Goal: Task Accomplishment & Management: Complete application form

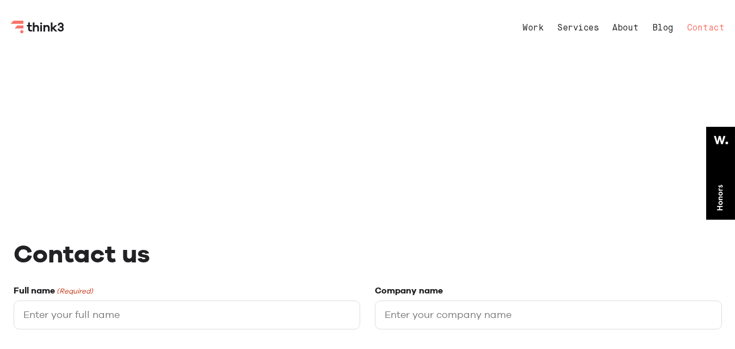
select select "General enquiry"
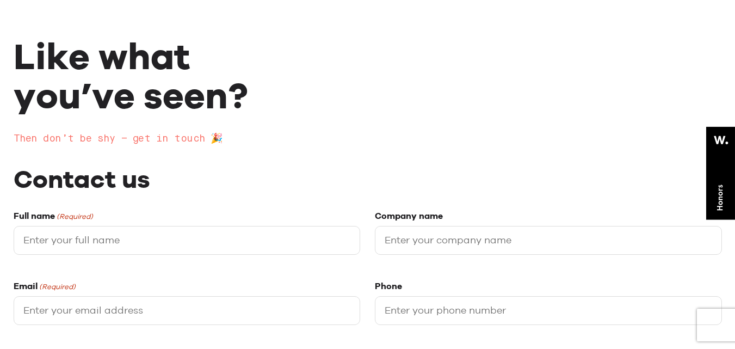
scroll to position [158, 0]
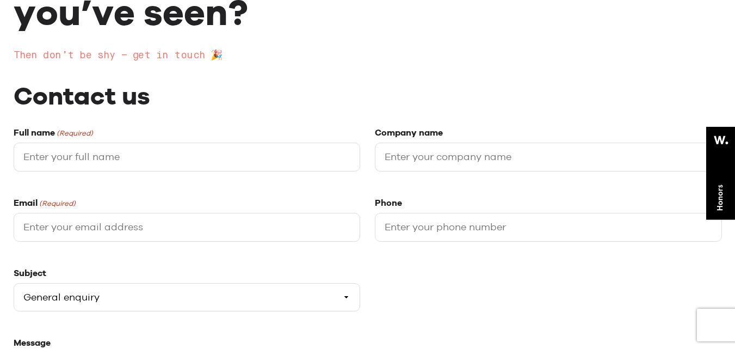
drag, startPoint x: 281, startPoint y: 152, endPoint x: 274, endPoint y: 151, distance: 7.1
click at [281, 152] on input "Full name (Required)" at bounding box center [187, 156] width 347 height 29
type input "[PERSON_NAME]"
type input "RiskPay"
type input "[PERSON_NAME][EMAIL_ADDRESS][DOMAIN_NAME]"
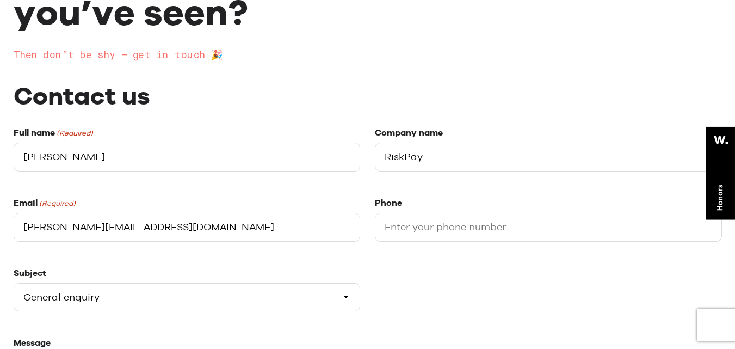
type input "0611313464"
click at [209, 306] on select "Please select a subject General enquiry Start a project Support" at bounding box center [187, 297] width 347 height 29
select select "Start a project"
click at [14, 283] on select "Please select a subject General enquiry Start a project Support" at bounding box center [187, 297] width 347 height 29
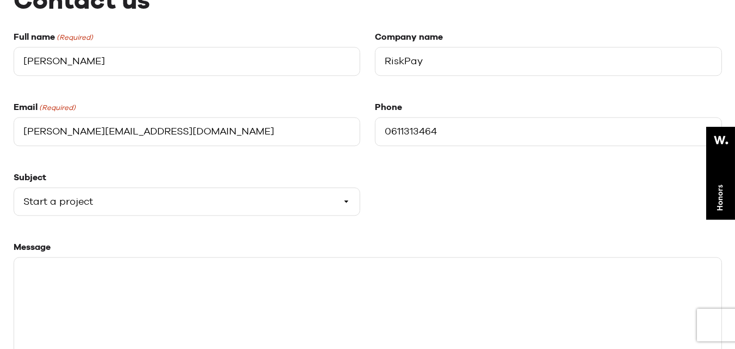
scroll to position [355, 0]
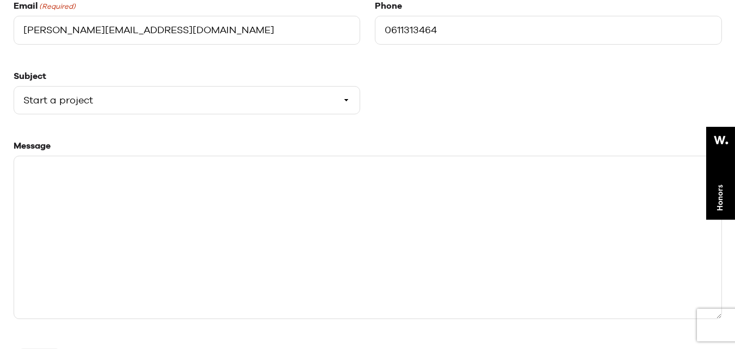
click at [582, 216] on textarea "Message" at bounding box center [368, 237] width 708 height 163
paste textarea "Hi, I want to get in touch with the decision maker for your business. Riskpay i…"
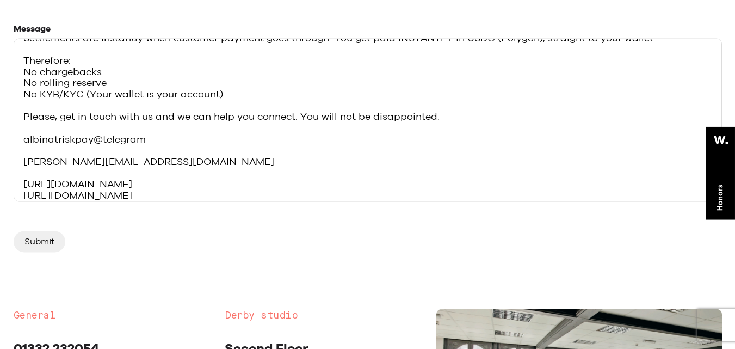
scroll to position [508, 0]
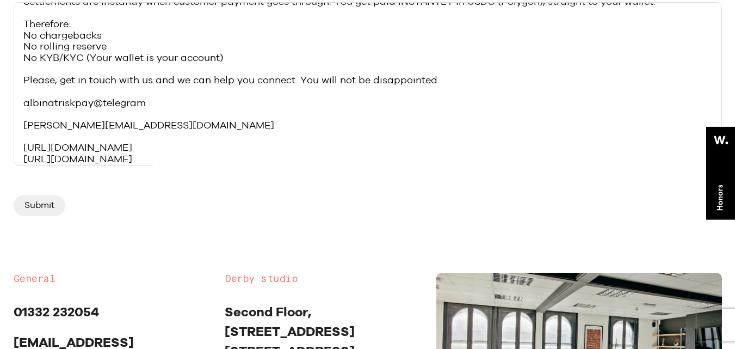
type textarea "Hi, I want to get in touch with the decision maker for your business. Riskpay i…"
click at [44, 210] on input "Submit" at bounding box center [40, 205] width 52 height 21
